Goal: Navigation & Orientation: Go to known website

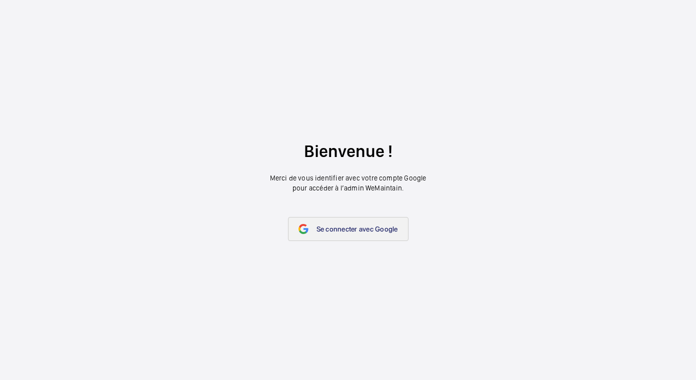
click at [343, 237] on link "Se connecter avec Google" at bounding box center [348, 229] width 120 height 24
